Goal: Use online tool/utility: Utilize a website feature to perform a specific function

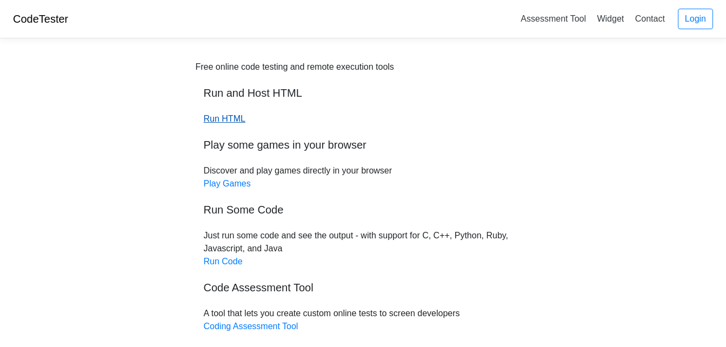
click at [217, 120] on link "Run HTML" at bounding box center [225, 118] width 42 height 9
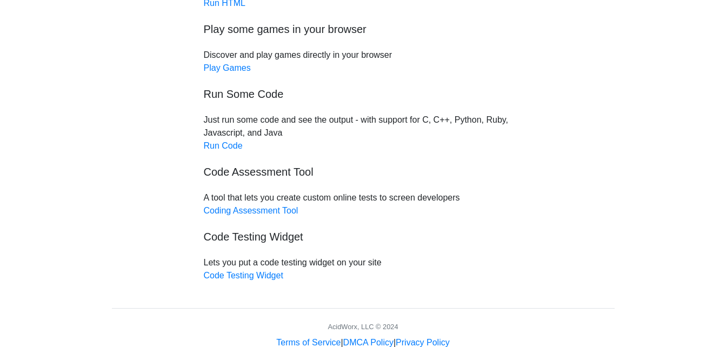
scroll to position [116, 0]
click at [226, 147] on link "Run Code" at bounding box center [223, 145] width 39 height 9
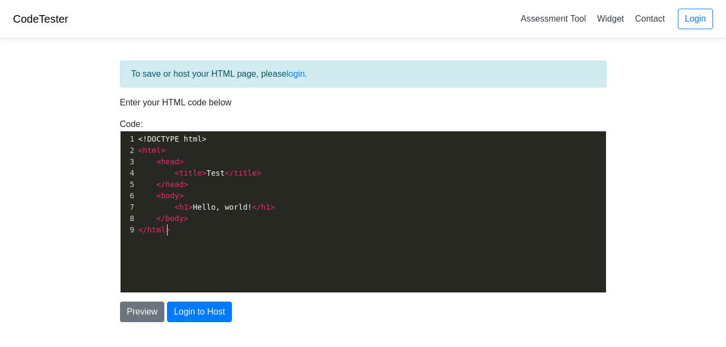
click at [275, 225] on pre "</ html >" at bounding box center [375, 229] width 478 height 11
type textarea "<!DOCTYPE html> <html> <head> <title>Test</title> </head> <body> <h1>Hello, wor…"
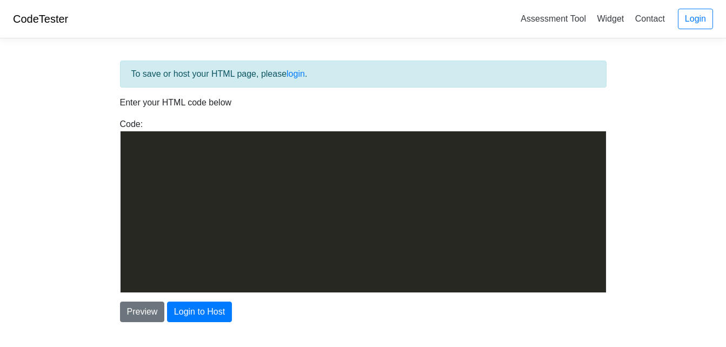
scroll to position [1185, 0]
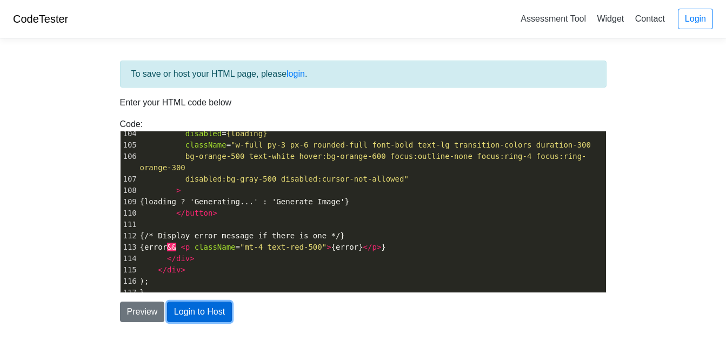
click at [199, 313] on button "Login to Host" at bounding box center [199, 311] width 65 height 21
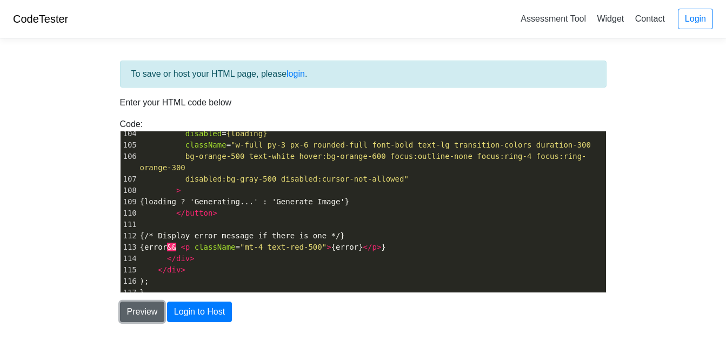
click at [142, 312] on button "Preview" at bounding box center [142, 311] width 45 height 21
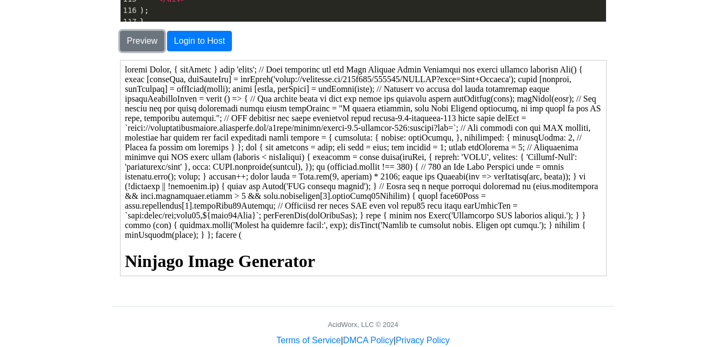
scroll to position [229, 0]
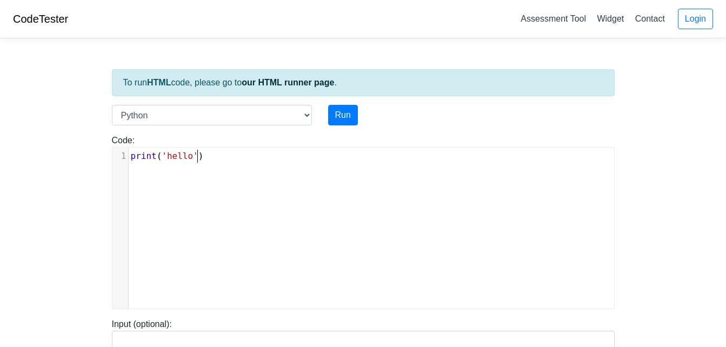
click at [241, 165] on div "xxxxxxxxxx 1 print ( 'hello' )" at bounding box center [371, 235] width 518 height 177
type textarea "print('hello')"
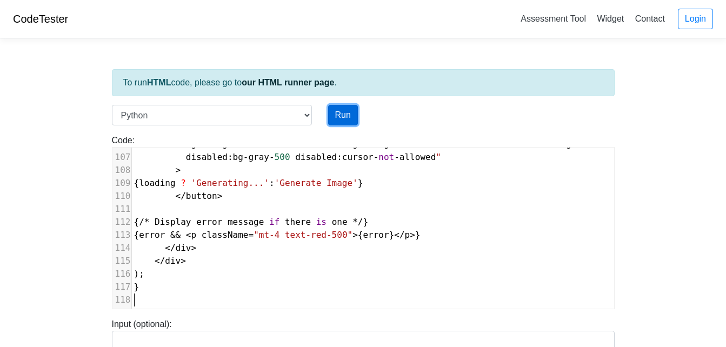
click at [337, 117] on button "Run" at bounding box center [343, 115] width 30 height 21
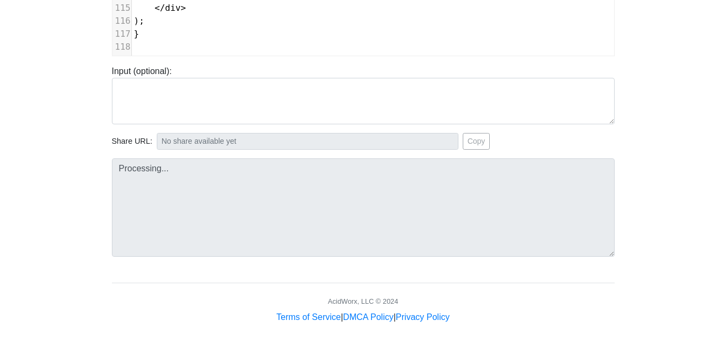
type input "https://codetester.io/runner?s=dYWNLkKxX5"
type textarea "Submission status: Runtime Error (NZEC) Stderr: File "script.py", line 1 import…"
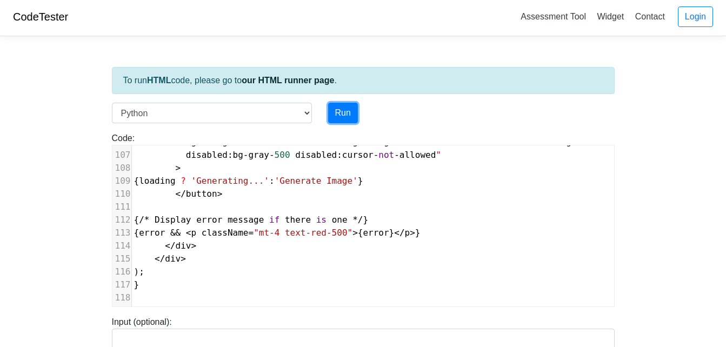
scroll to position [0, 0]
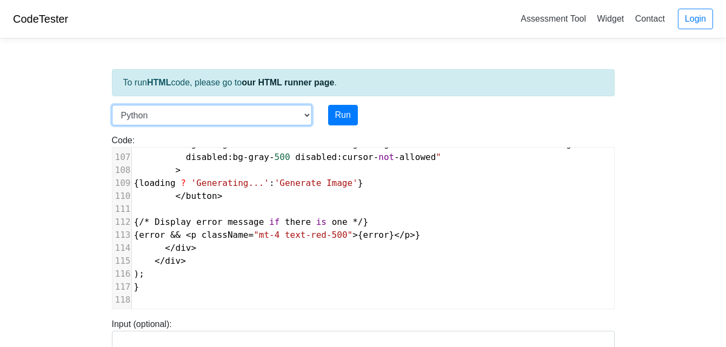
click at [298, 114] on select "C C++ Go Java Javascript Python Ruby" at bounding box center [212, 115] width 200 height 21
select select "java"
click at [112, 105] on select "C C++ Go Java Javascript Python Ruby" at bounding box center [212, 115] width 200 height 21
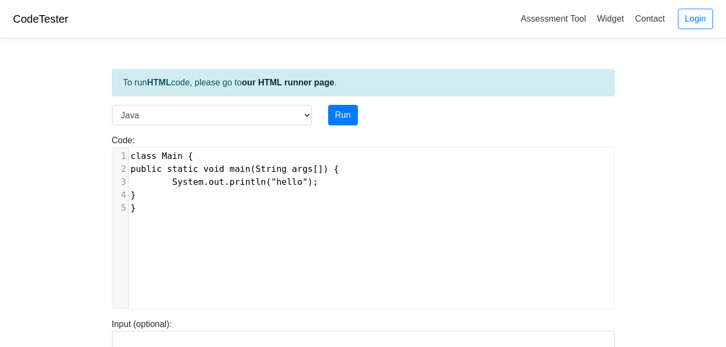
click at [330, 182] on pre "System.out.println("hello");" at bounding box center [375, 182] width 493 height 13
type textarea "class Main { public static void main(String args[]) { System.out.println("hello…"
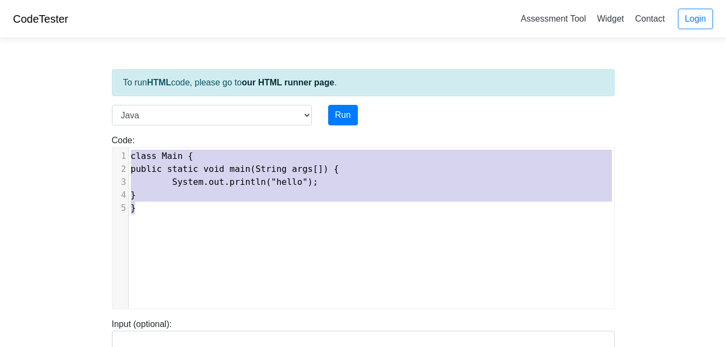
scroll to position [1381, 0]
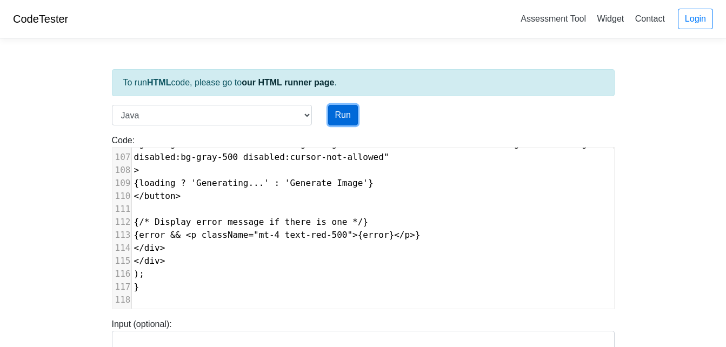
click at [356, 116] on button "Run" at bounding box center [343, 115] width 30 height 21
click at [341, 130] on div "Code: class Main { public static void main(String args[]) { System.out.println(…" at bounding box center [363, 217] width 519 height 184
type input "https://codetester.io/runner?s=koW1brN0lR"
type textarea "Submission status: Compilation Error Compile Output: Main.java:1: error: '.' ex…"
click at [340, 124] on button "Run" at bounding box center [343, 115] width 30 height 21
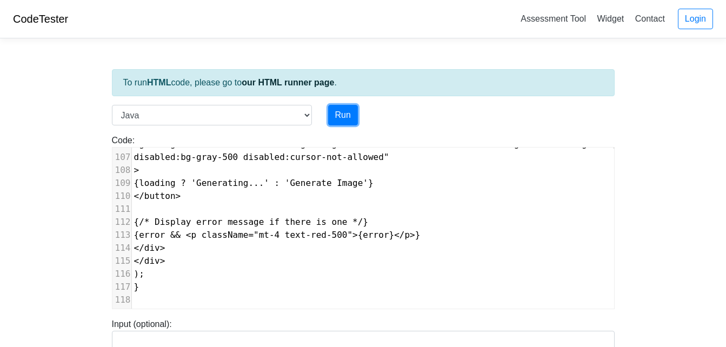
type input "https://codetester.io/runner?s=j2XjPdNoWy"
type textarea "Submission status: Compilation Error Compile Output: Main.java:1: error: '.' ex…"
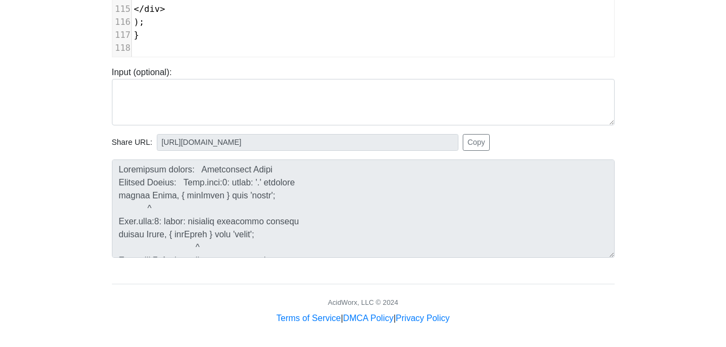
scroll to position [252, 0]
